Goal: Find specific page/section: Find specific page/section

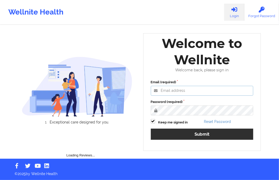
type input "[EMAIL_ADDRESS][DOMAIN_NAME]"
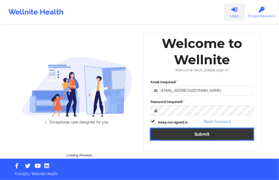
click at [176, 133] on button "Submit" at bounding box center [202, 134] width 103 height 11
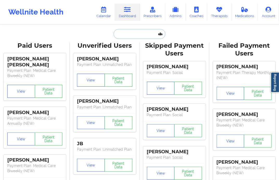
click at [120, 30] on input "text" at bounding box center [139, 34] width 51 height 10
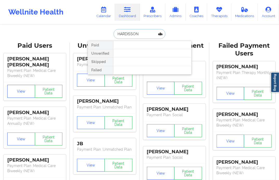
click at [124, 33] on input "HARDISSON" at bounding box center [139, 34] width 51 height 10
click at [130, 34] on input "HARDISSON" at bounding box center [139, 34] width 51 height 10
type input "[PERSON_NAME]"
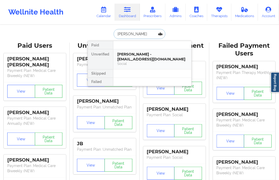
click at [133, 52] on div "[PERSON_NAME] - [EMAIL_ADDRESS][DOMAIN_NAME]" at bounding box center [153, 57] width 70 height 10
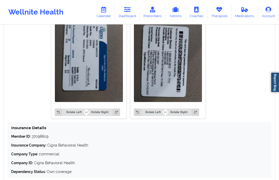
scroll to position [417, 0]
